Goal: Information Seeking & Learning: Learn about a topic

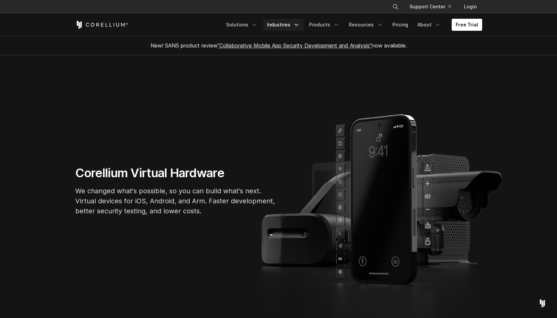
click at [285, 22] on link "Industries" at bounding box center [283, 25] width 41 height 12
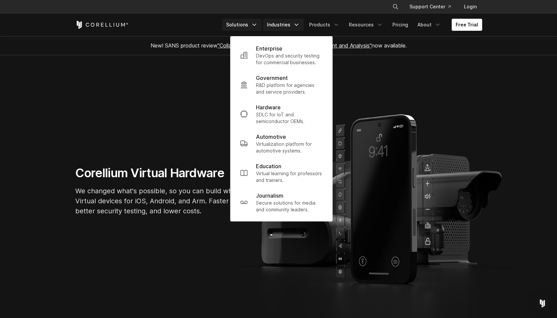
click at [241, 25] on link "Solutions" at bounding box center [241, 25] width 39 height 12
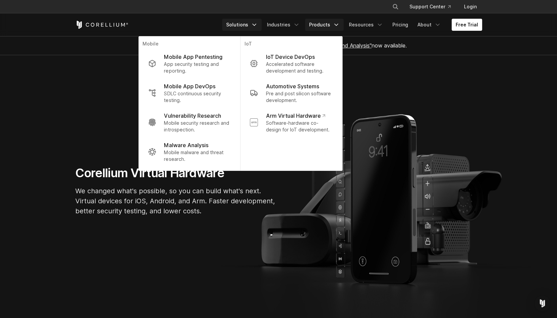
click at [328, 26] on link "Products" at bounding box center [324, 25] width 38 height 12
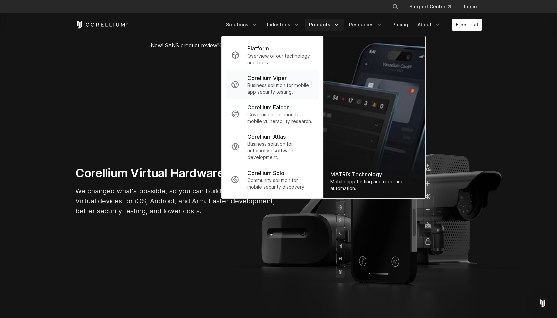
click at [281, 73] on link "Corellium Viper Business solution for mobile app security testing." at bounding box center [271, 84] width 93 height 29
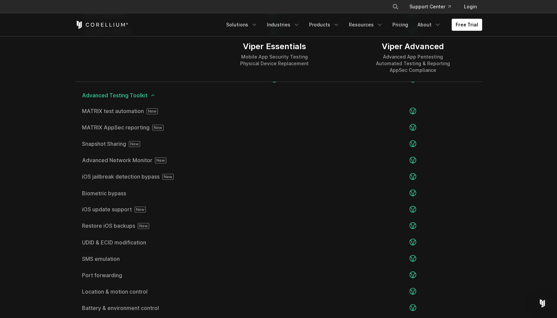
scroll to position [1137, 0]
